Goal: Task Accomplishment & Management: Manage account settings

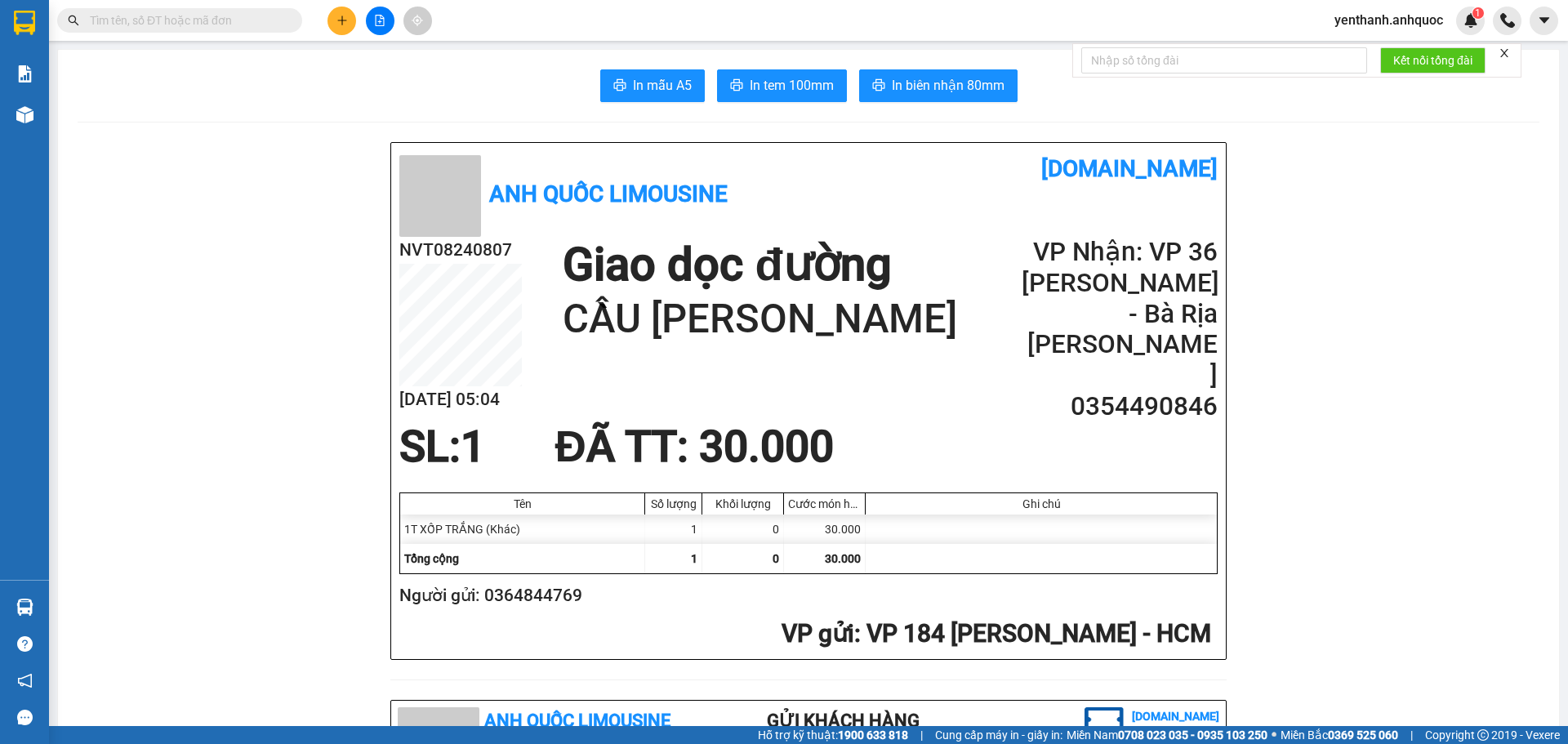
click at [1391, 11] on span "yenthanh.anhquoc" at bounding box center [1389, 20] width 135 height 20
click at [1390, 45] on span "Đăng xuất" at bounding box center [1397, 51] width 100 height 18
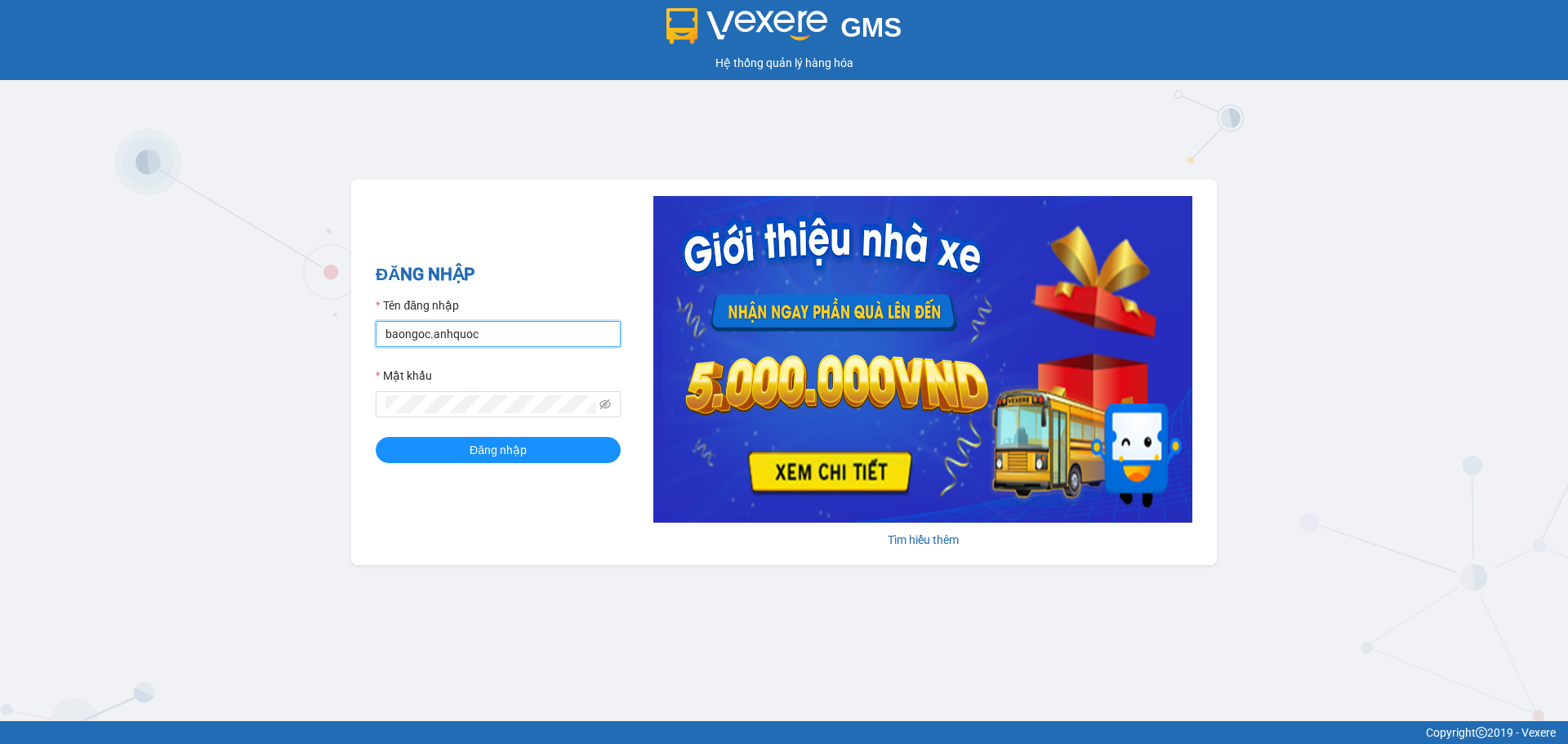
click at [418, 343] on input "baongoc.anhquoc" at bounding box center [498, 334] width 245 height 26
type input "phuongthao.anhquoc"
click at [578, 451] on button "Đăng nhập" at bounding box center [498, 450] width 245 height 26
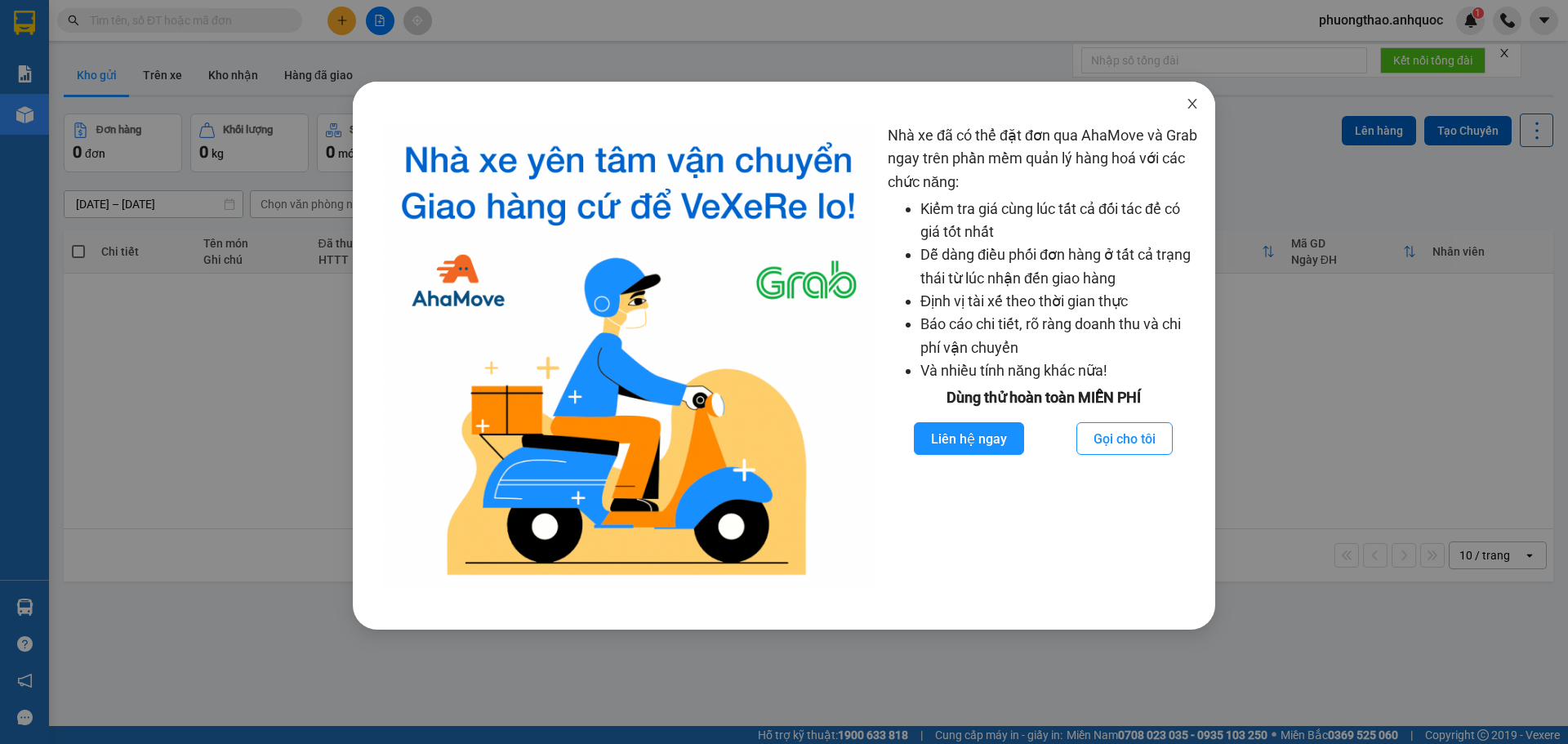
click at [1188, 106] on icon "close" at bounding box center [1192, 104] width 13 height 13
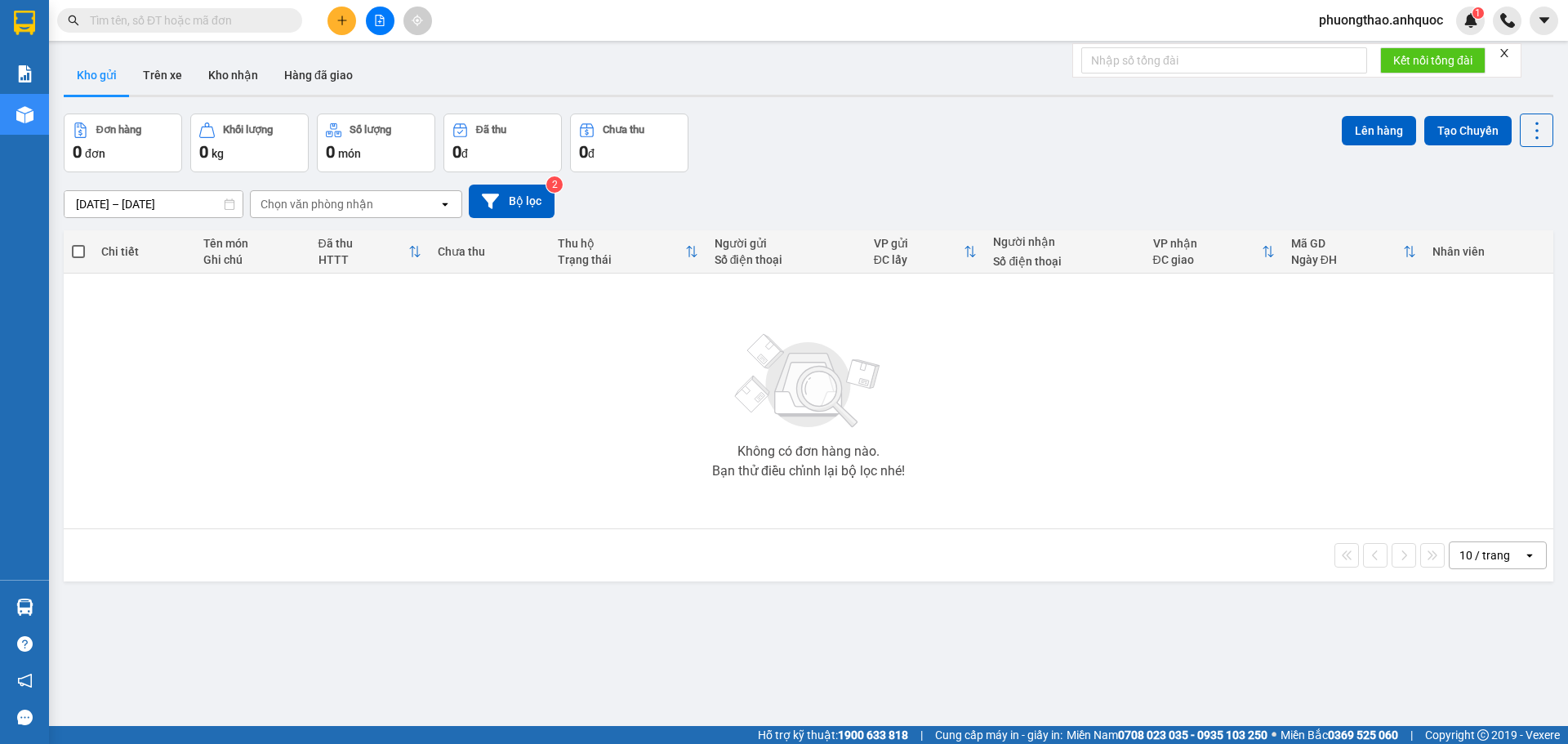
click at [1511, 51] on icon "close" at bounding box center [1504, 53] width 12 height 12
click at [510, 425] on div "Không có đơn hàng nào. Bạn thử điều chỉnh lại bộ lọc nhé!" at bounding box center [809, 401] width 1473 height 245
